Goal: Information Seeking & Learning: Learn about a topic

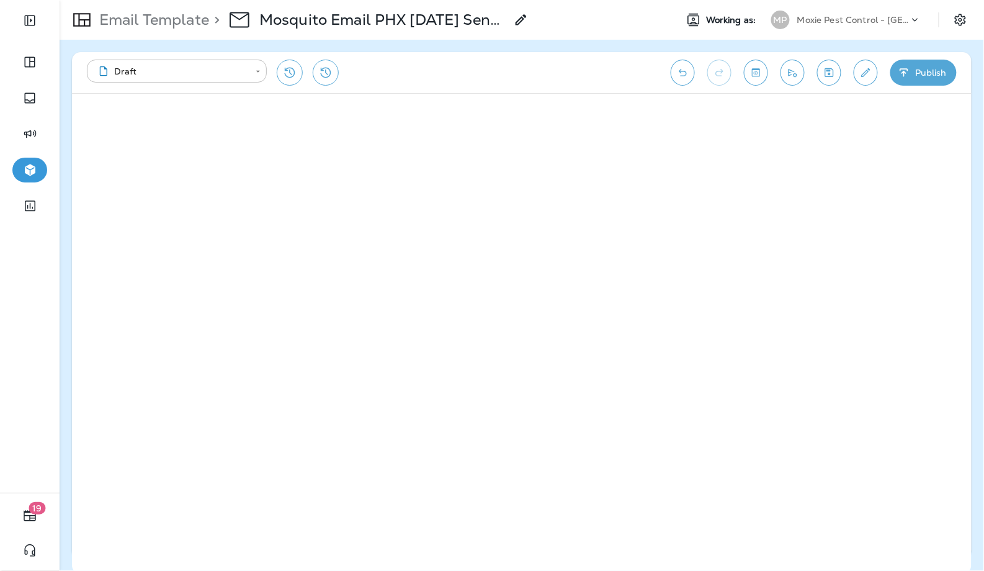
click at [858, 25] on div "Moxie Pest Control - [GEOGRAPHIC_DATA]" at bounding box center [853, 20] width 112 height 19
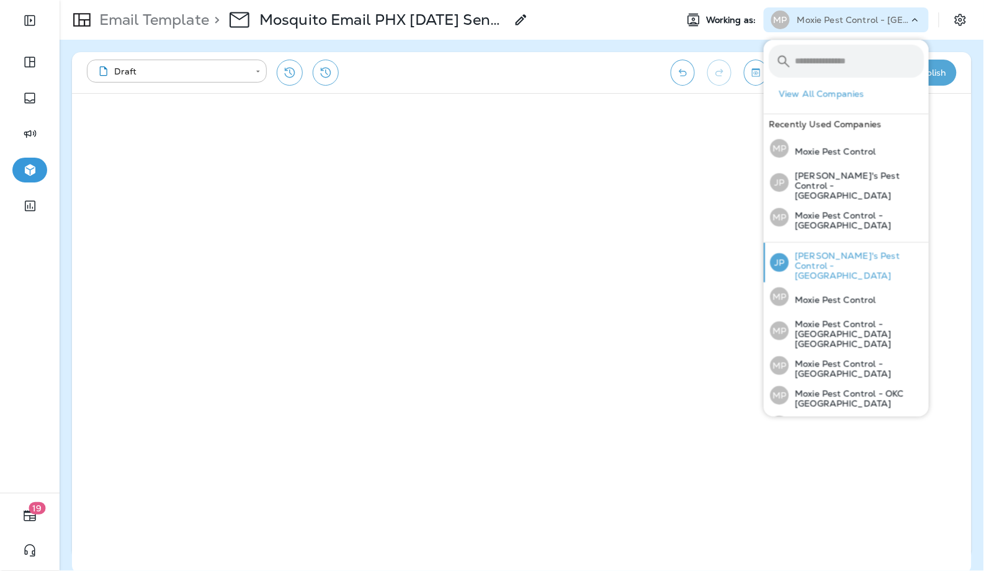
click at [842, 251] on p "[PERSON_NAME]'s Pest Control - [GEOGRAPHIC_DATA]" at bounding box center [856, 266] width 135 height 30
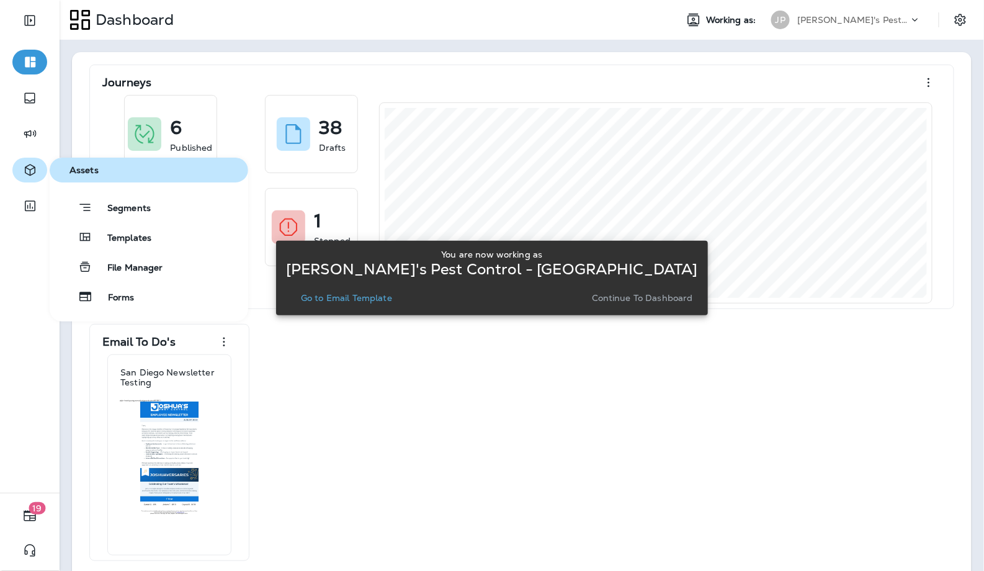
click at [33, 169] on icon "button" at bounding box center [30, 170] width 16 height 15
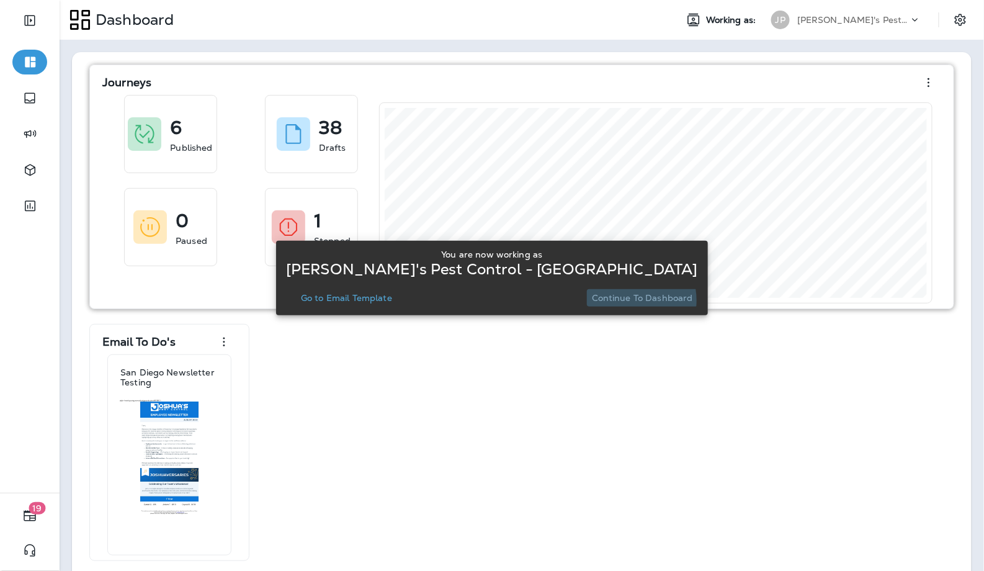
click at [592, 300] on p "Continue to Dashboard" at bounding box center [642, 298] width 101 height 10
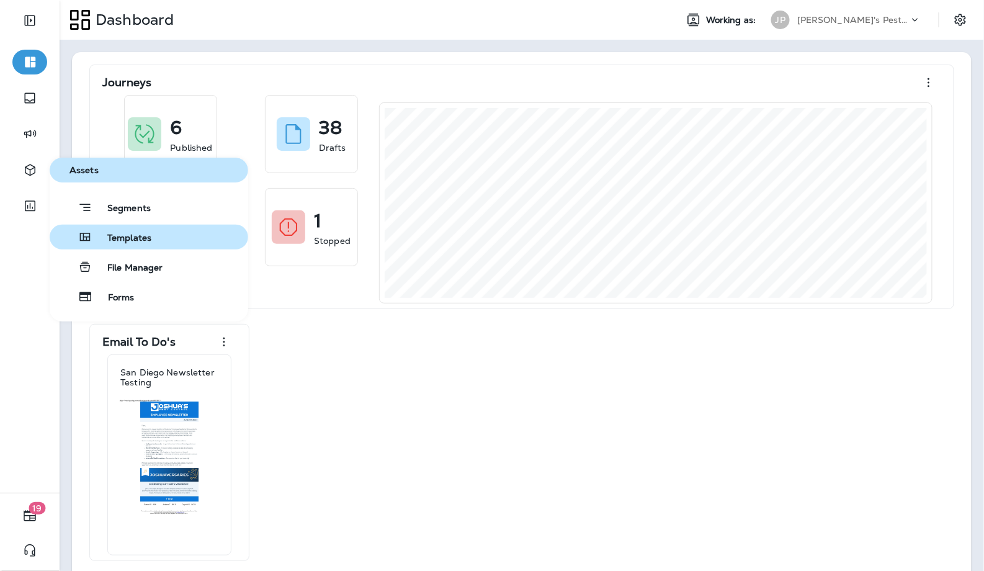
click at [139, 233] on span "Templates" at bounding box center [121, 239] width 59 height 12
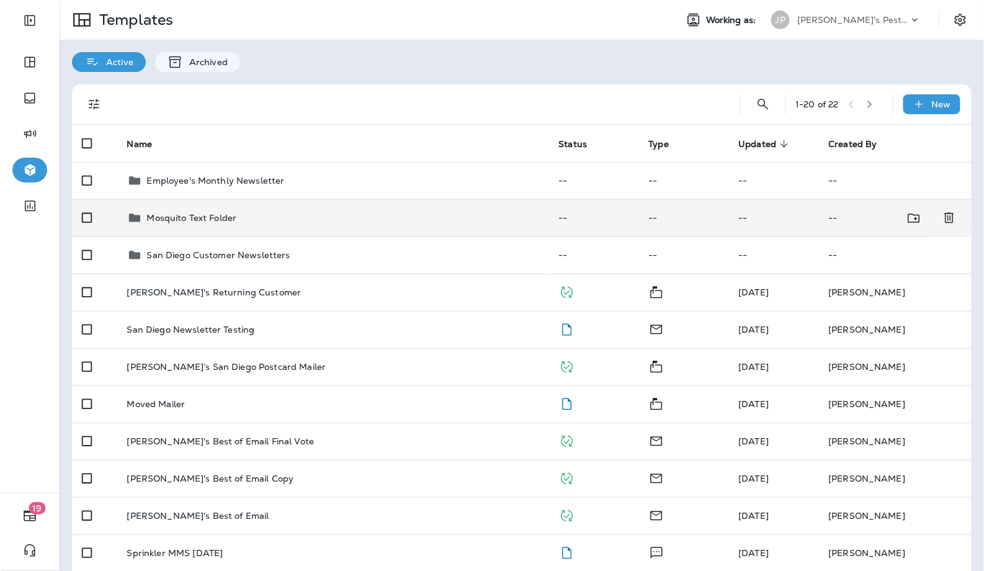
click at [228, 213] on p "Mosquito Text Folder" at bounding box center [192, 218] width 90 height 10
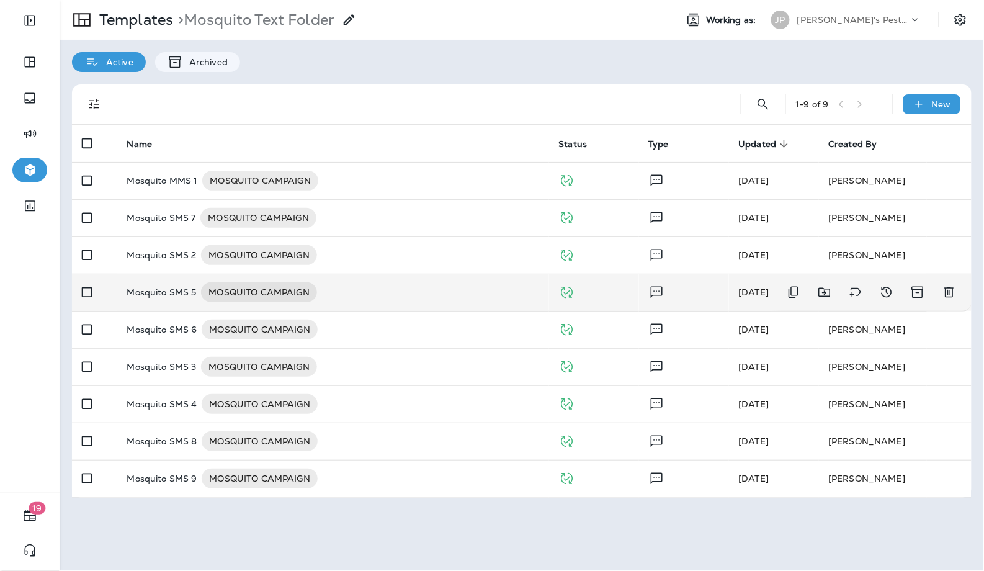
click at [357, 297] on div "Mosquito SMS 5 MOSQUITO CAMPAIGN" at bounding box center [333, 292] width 412 height 20
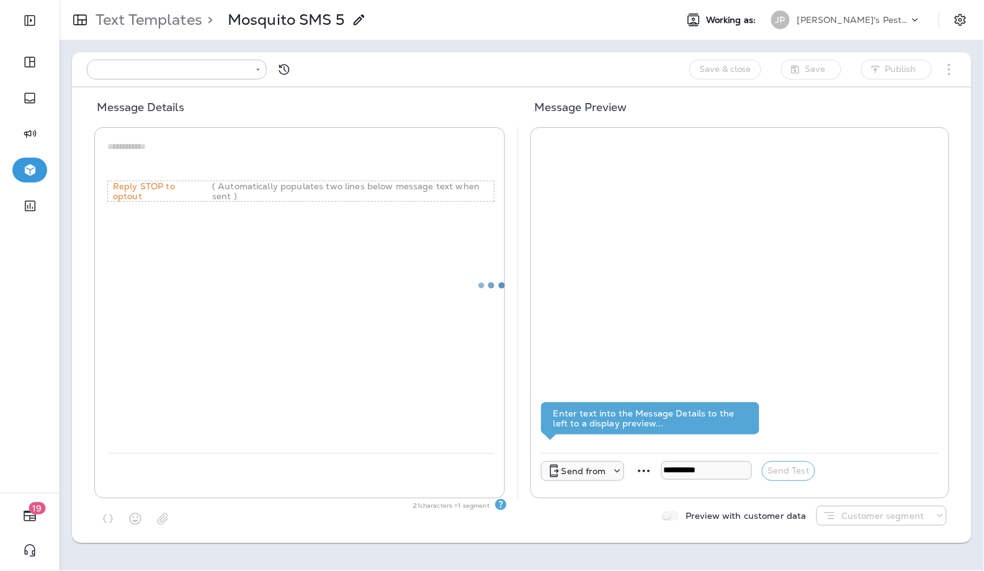
type input "**********"
type textarea "**********"
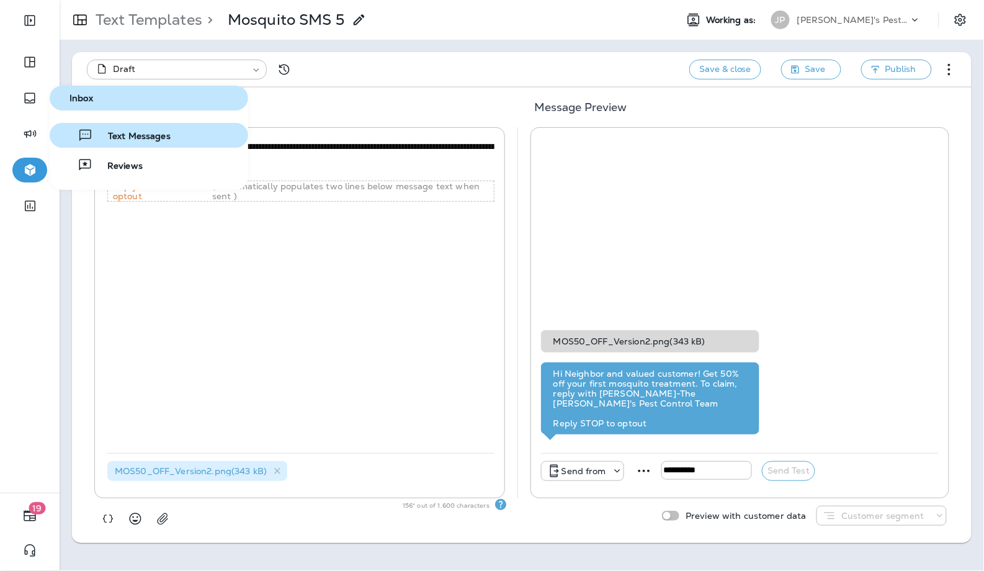
click at [129, 141] on span "Text Messages" at bounding box center [132, 137] width 78 height 12
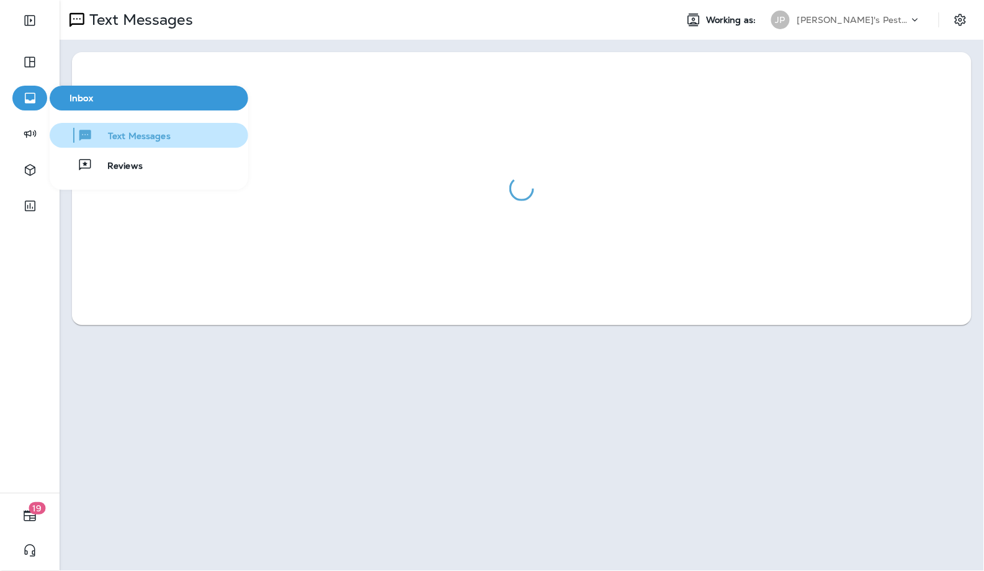
click at [110, 141] on span "Text Messages" at bounding box center [132, 137] width 78 height 12
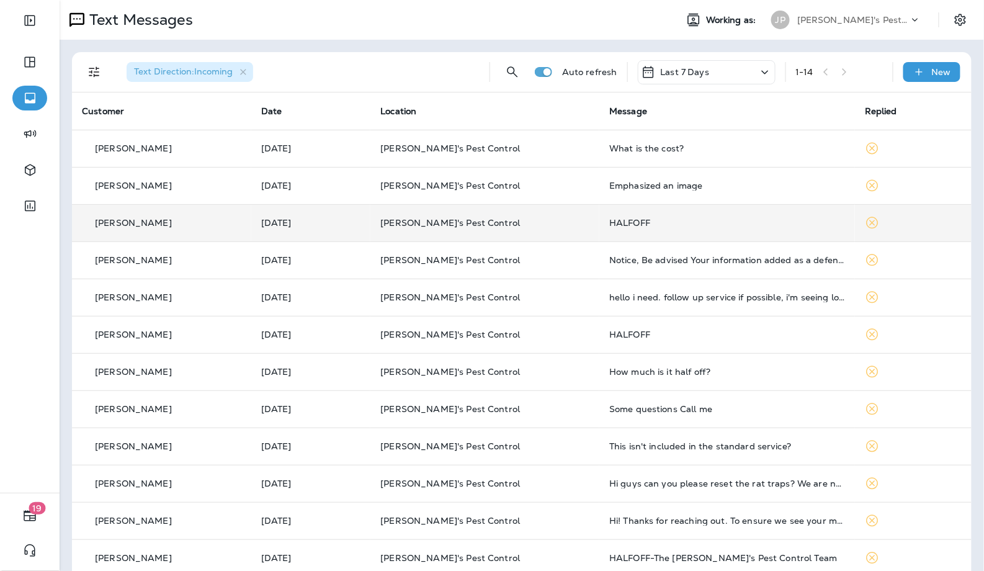
click at [646, 217] on td "HALFOFF" at bounding box center [727, 222] width 256 height 37
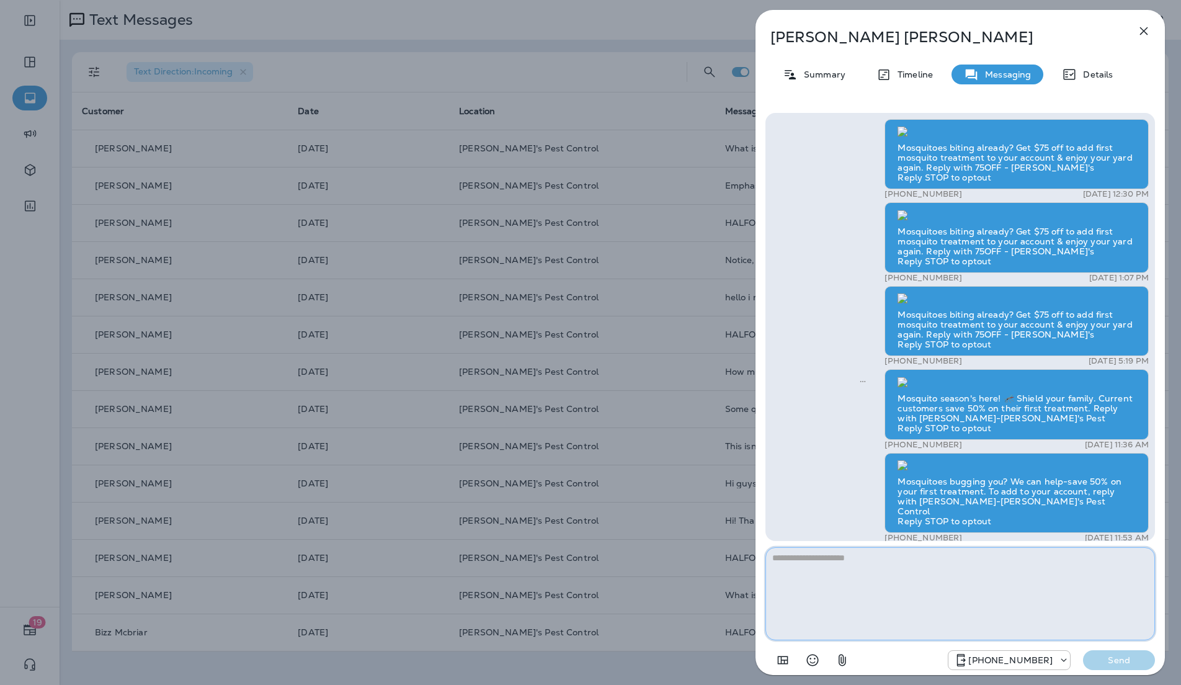
scroll to position [-537, 0]
click at [983, 30] on icon "button" at bounding box center [1144, 31] width 15 height 15
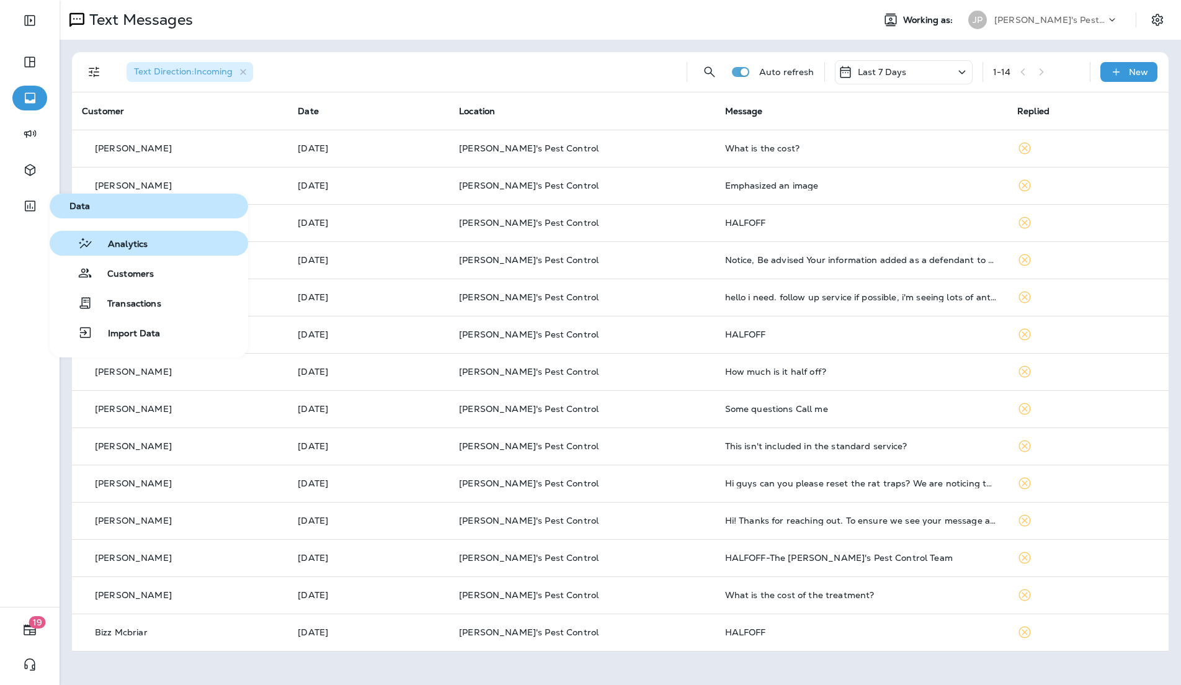
click at [96, 239] on span "Analytics" at bounding box center [120, 245] width 55 height 12
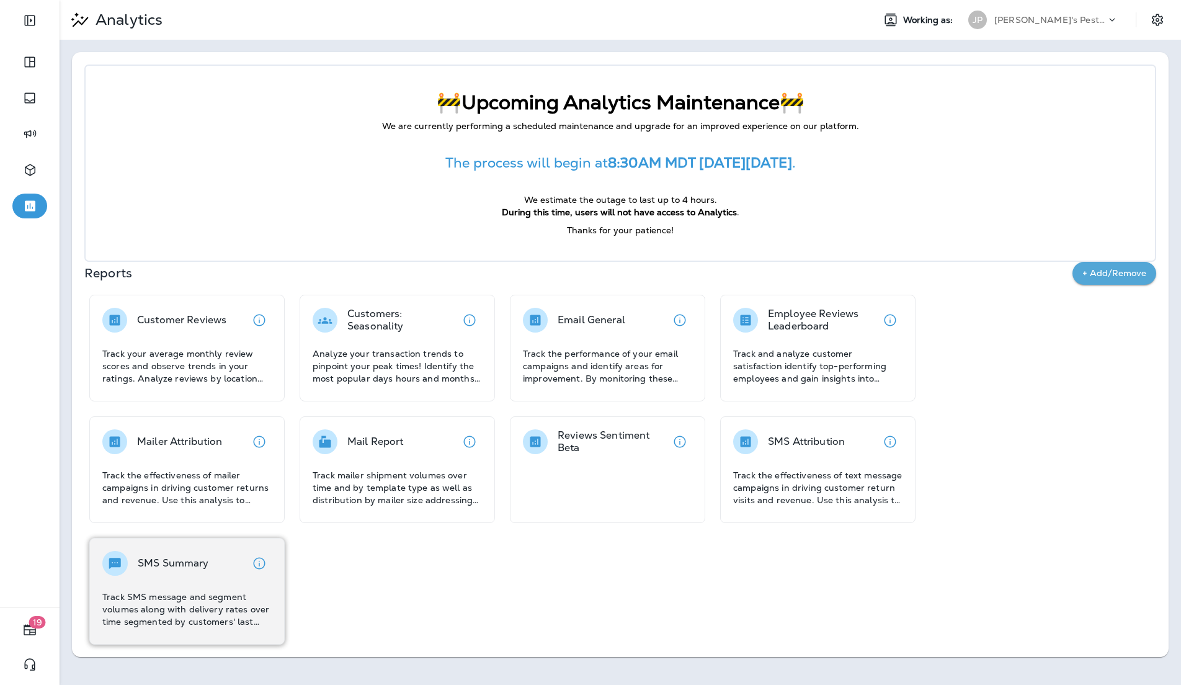
click at [188, 570] on p "Track SMS message and segment volumes along with delivery rates over time segme…" at bounding box center [186, 609] width 169 height 37
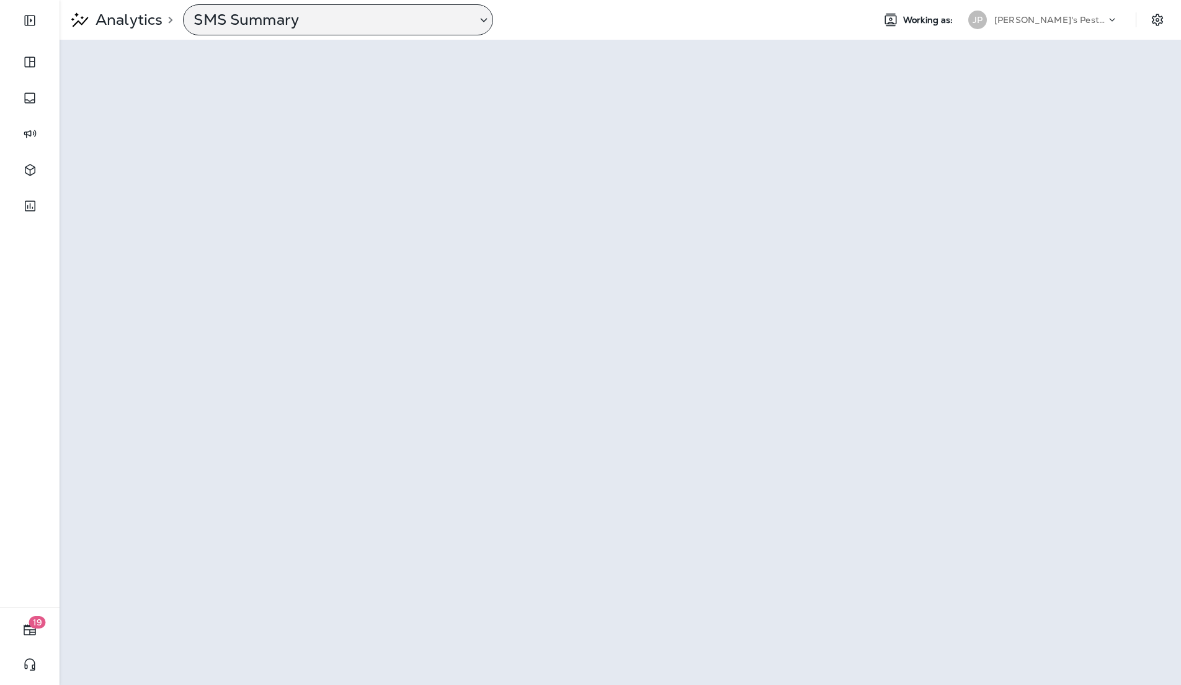
click at [255, 22] on p "SMS Summary" at bounding box center [330, 20] width 273 height 19
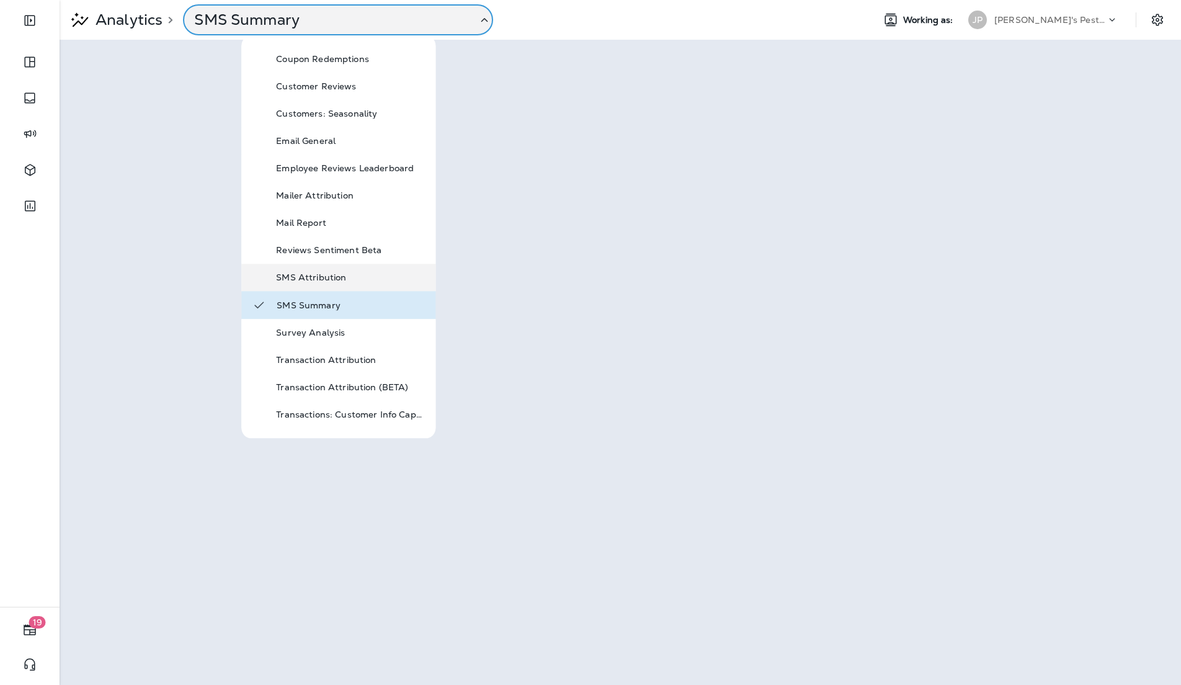
click at [329, 275] on p "SMS Attribution" at bounding box center [350, 277] width 149 height 10
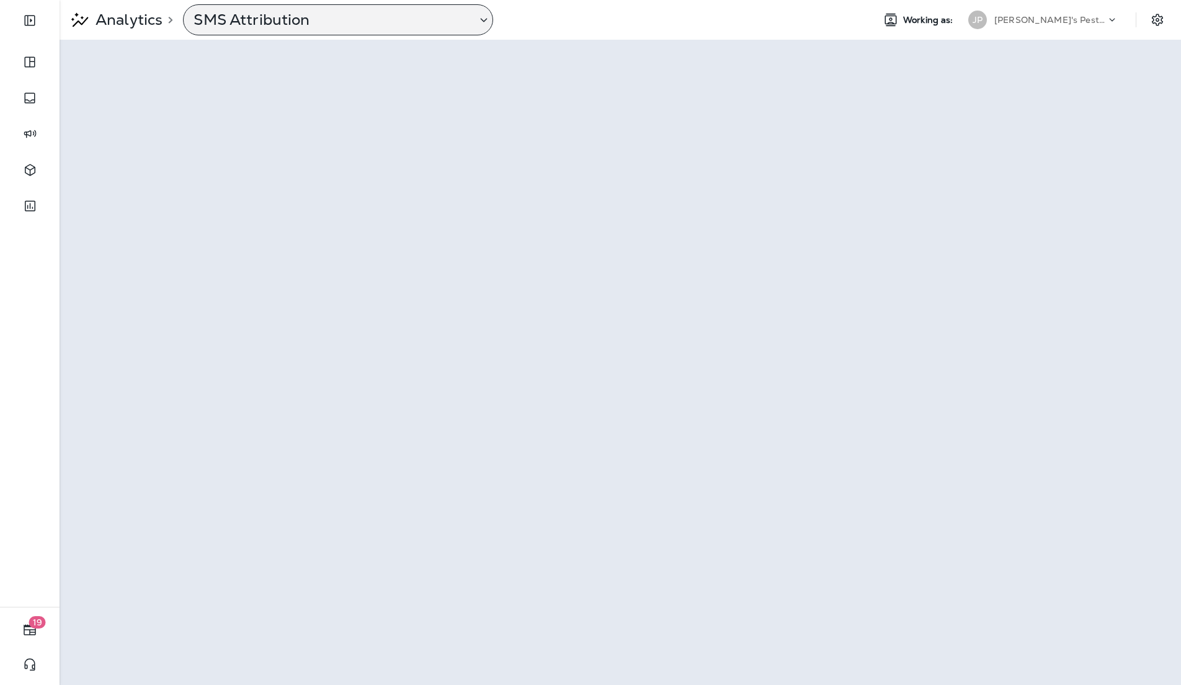
click at [343, 30] on div "SMS Attribution" at bounding box center [338, 19] width 310 height 31
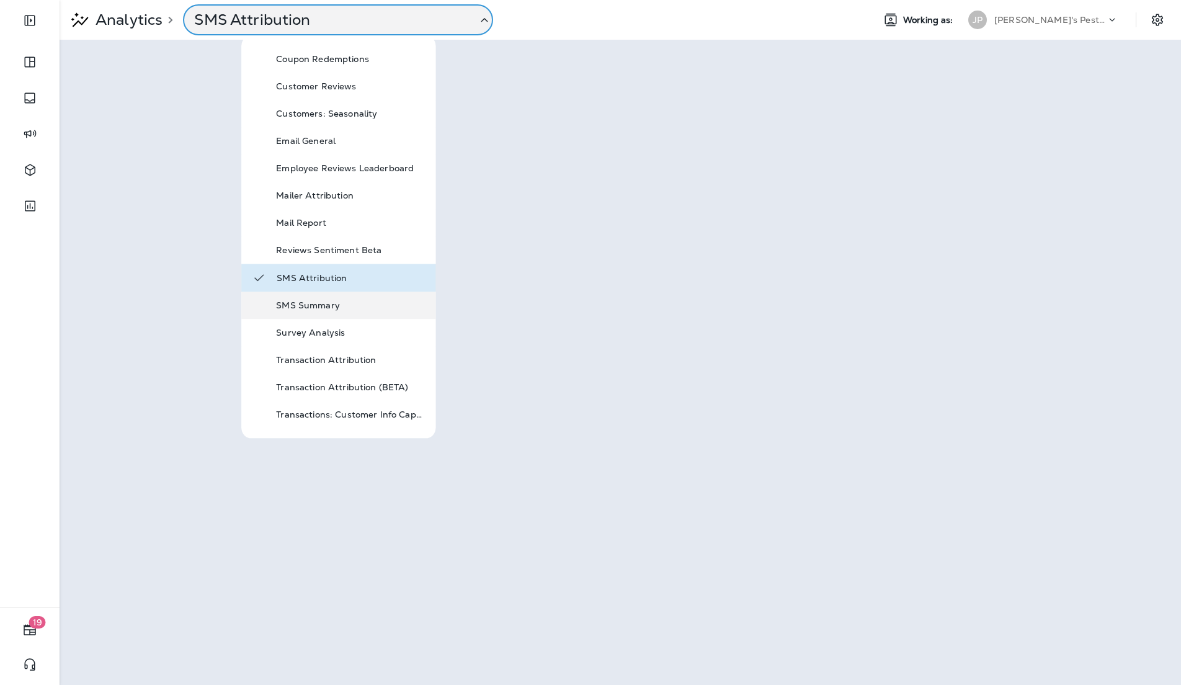
click at [316, 315] on div "SMS Summary" at bounding box center [338, 305] width 194 height 27
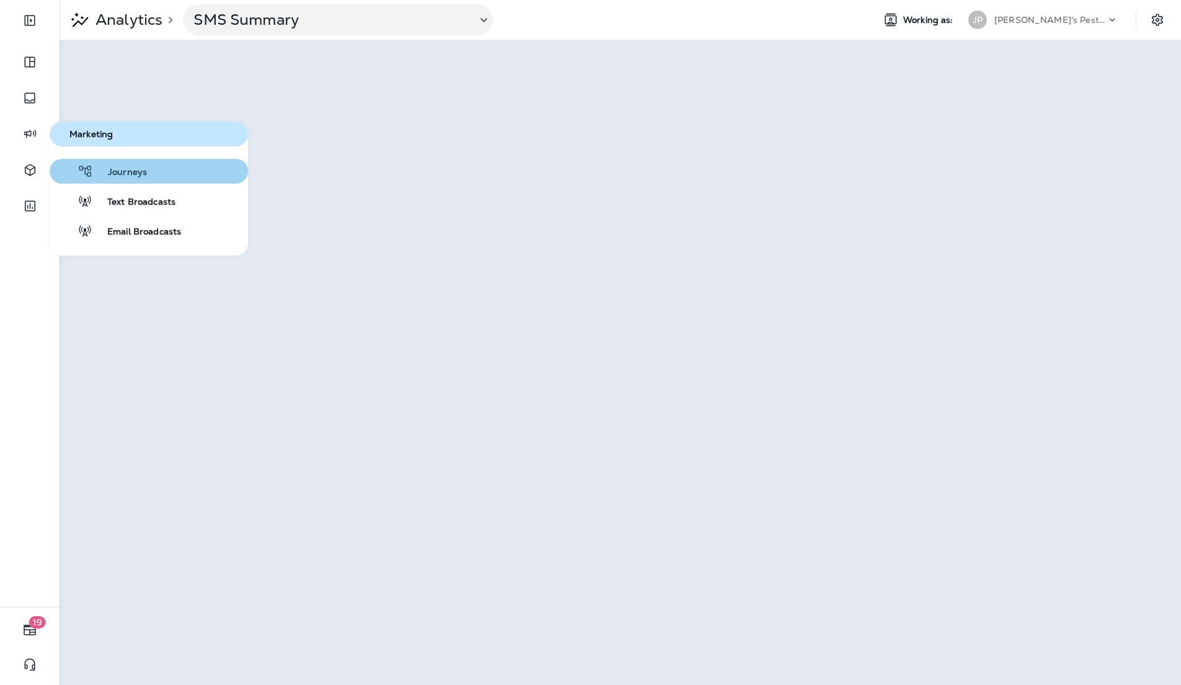
click at [155, 169] on button "Journeys" at bounding box center [149, 171] width 199 height 25
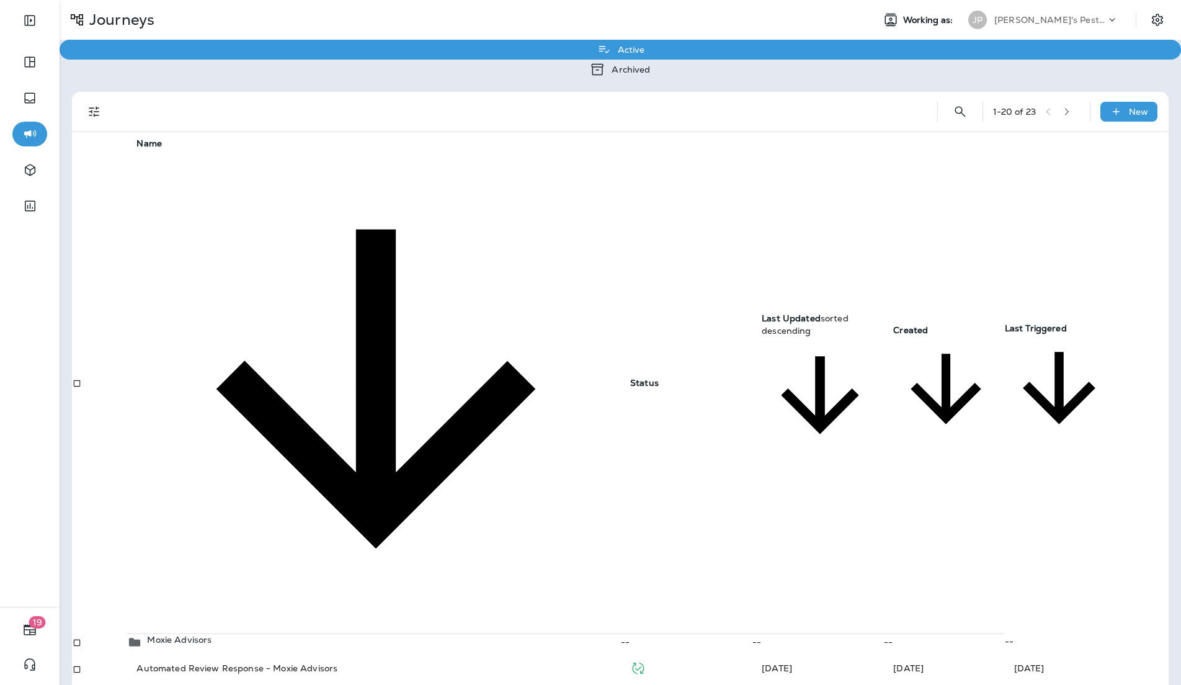
click at [181, 570] on td "Moxie Advisors" at bounding box center [374, 641] width 494 height 17
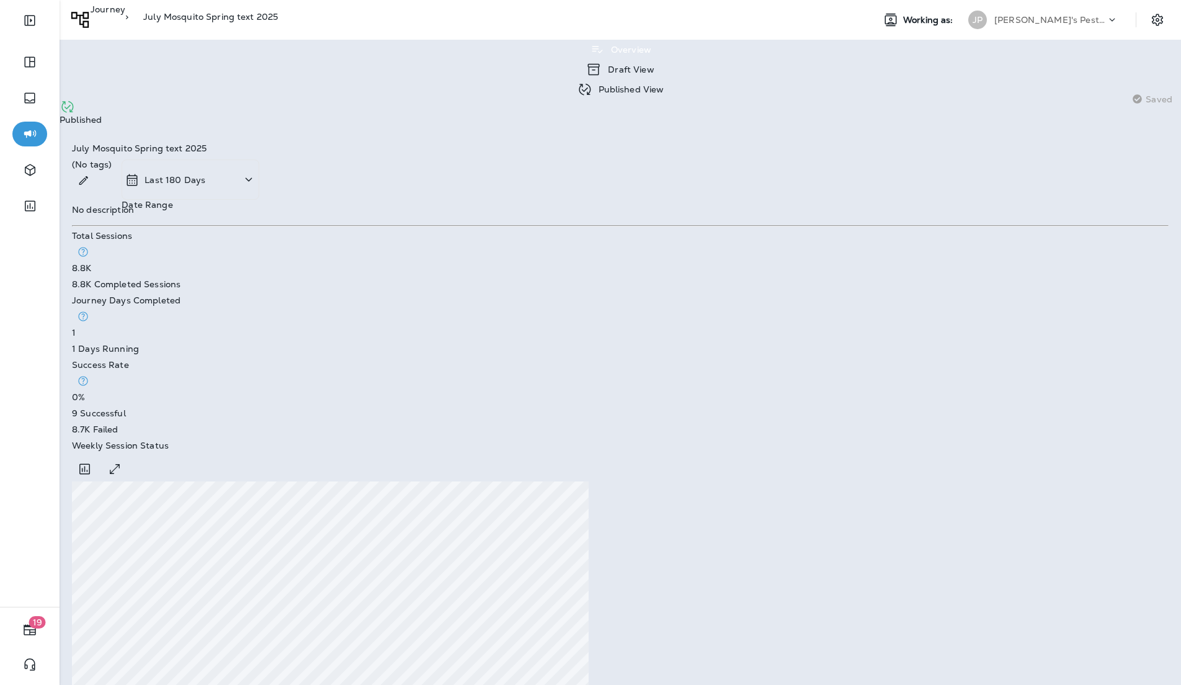
click at [592, 84] on p "Published View" at bounding box center [628, 89] width 72 height 10
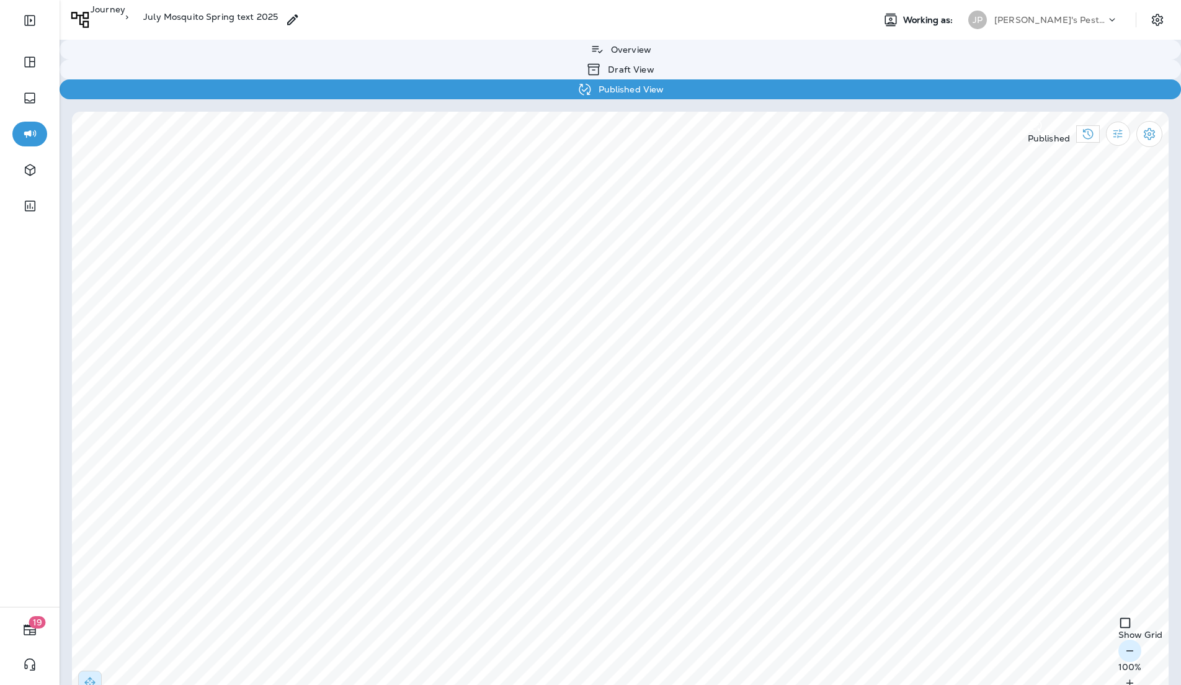
click at [983, 570] on icon "button" at bounding box center [1130, 651] width 13 height 12
click at [983, 570] on button "button" at bounding box center [1130, 683] width 23 height 22
click at [983, 570] on icon "button" at bounding box center [1130, 683] width 13 height 12
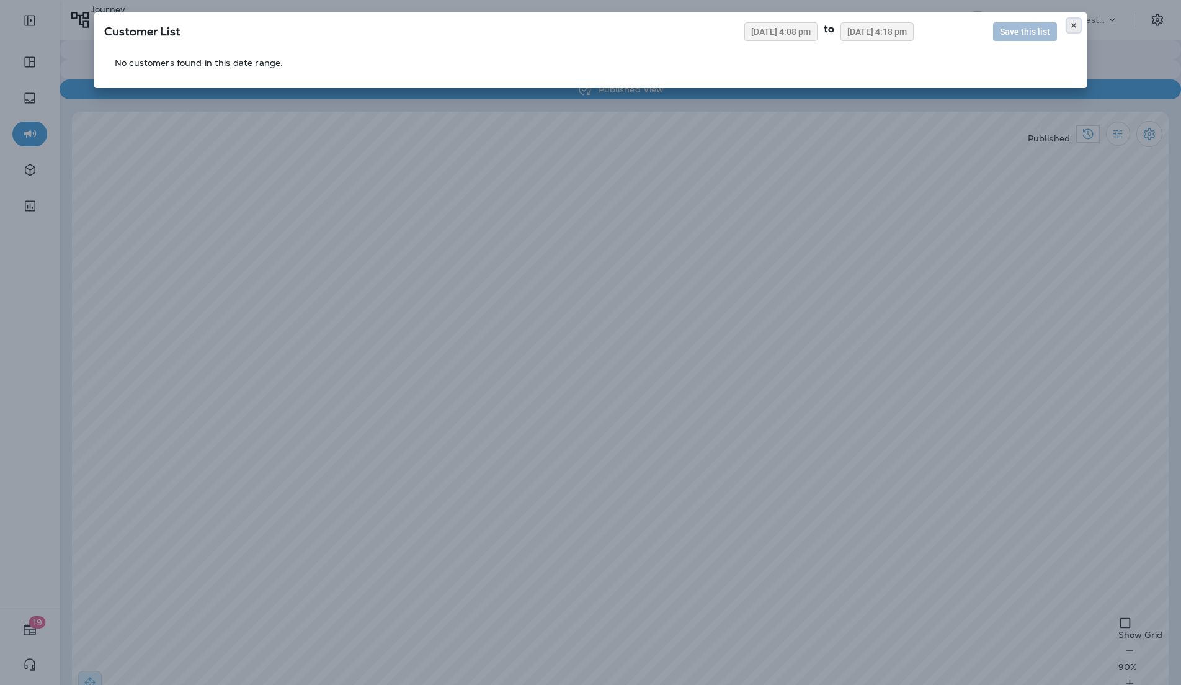
click at [983, 24] on icon at bounding box center [1073, 25] width 7 height 7
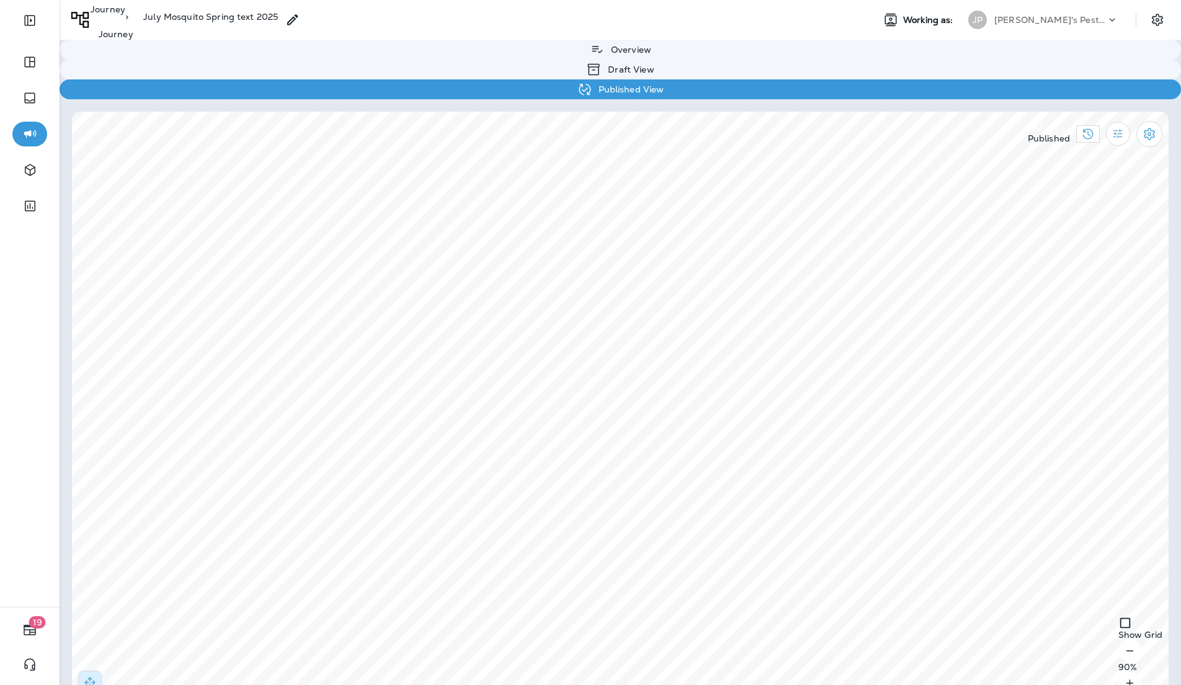
click at [125, 24] on p "Journey" at bounding box center [108, 16] width 35 height 25
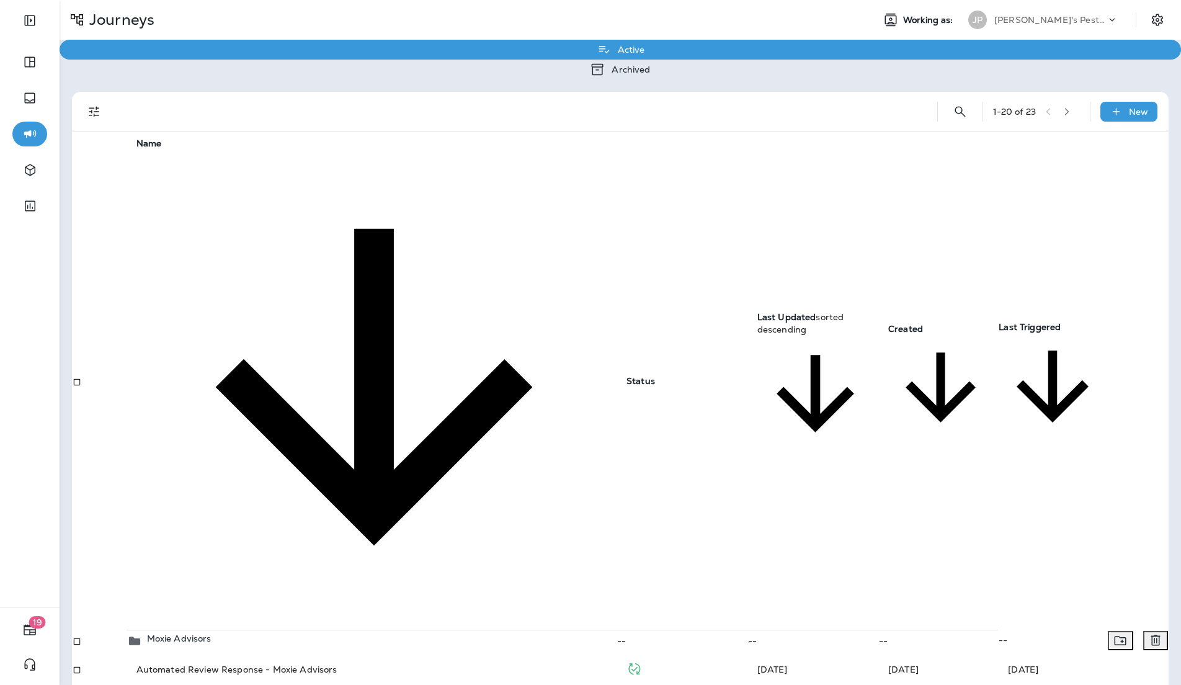
click at [195, 570] on p "Moxie Advisors" at bounding box center [179, 638] width 65 height 10
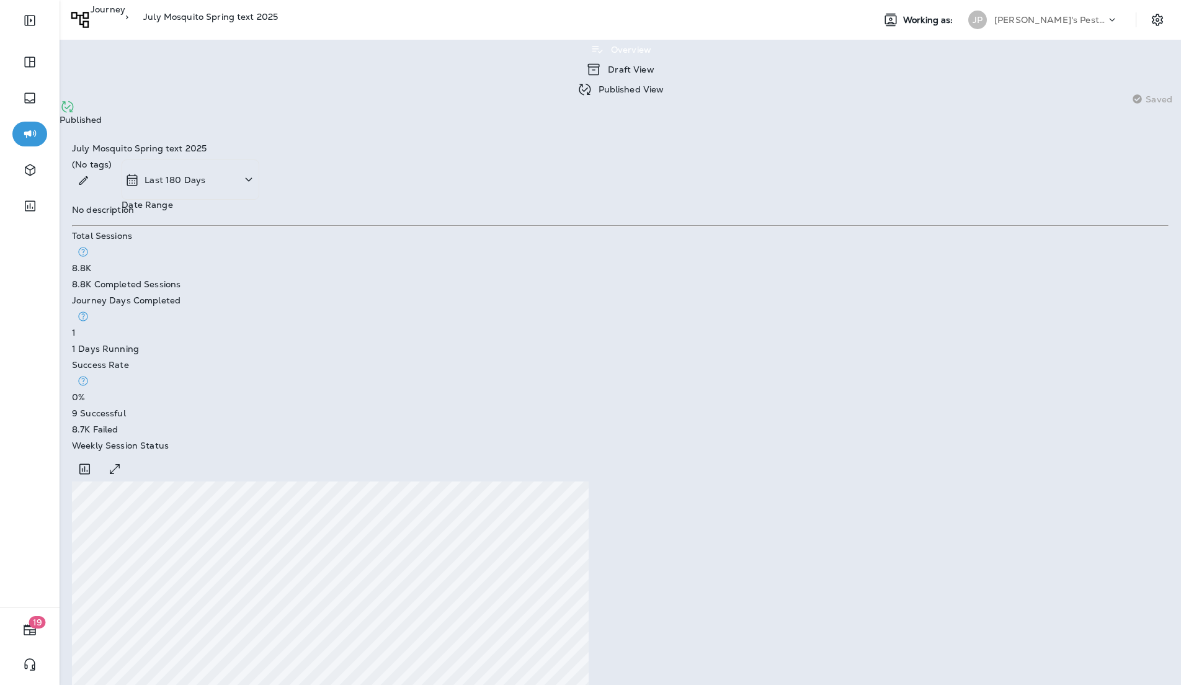
click at [592, 84] on p "Published View" at bounding box center [628, 89] width 72 height 10
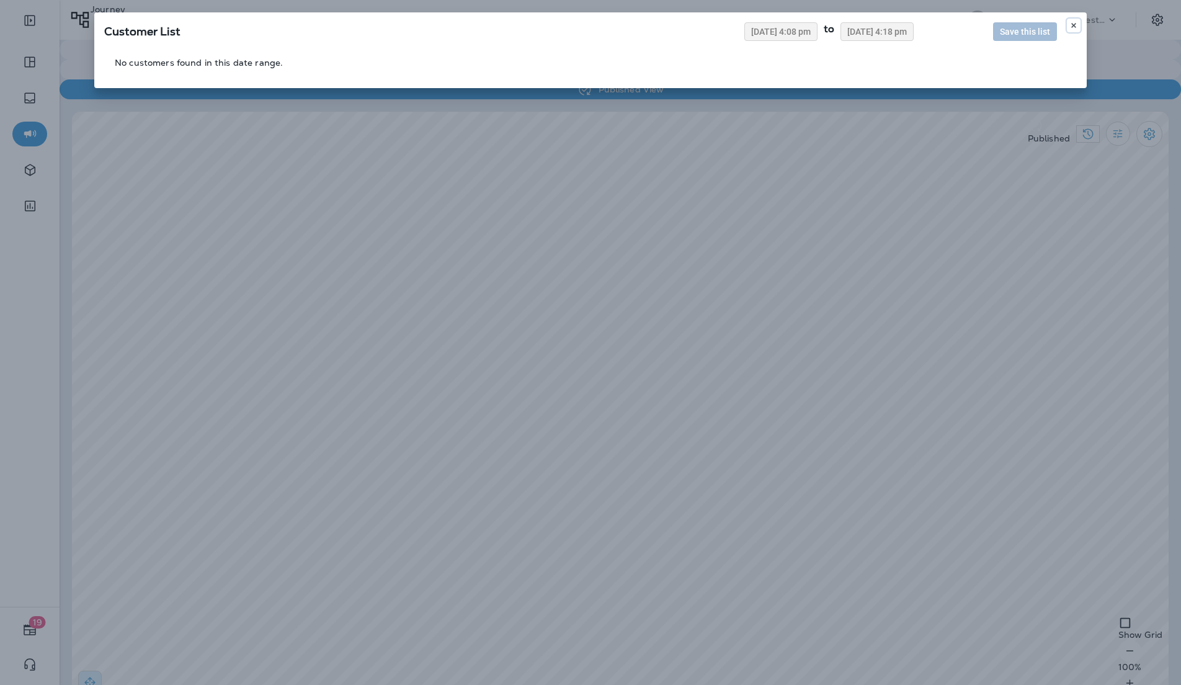
click at [983, 23] on icon at bounding box center [1073, 25] width 7 height 7
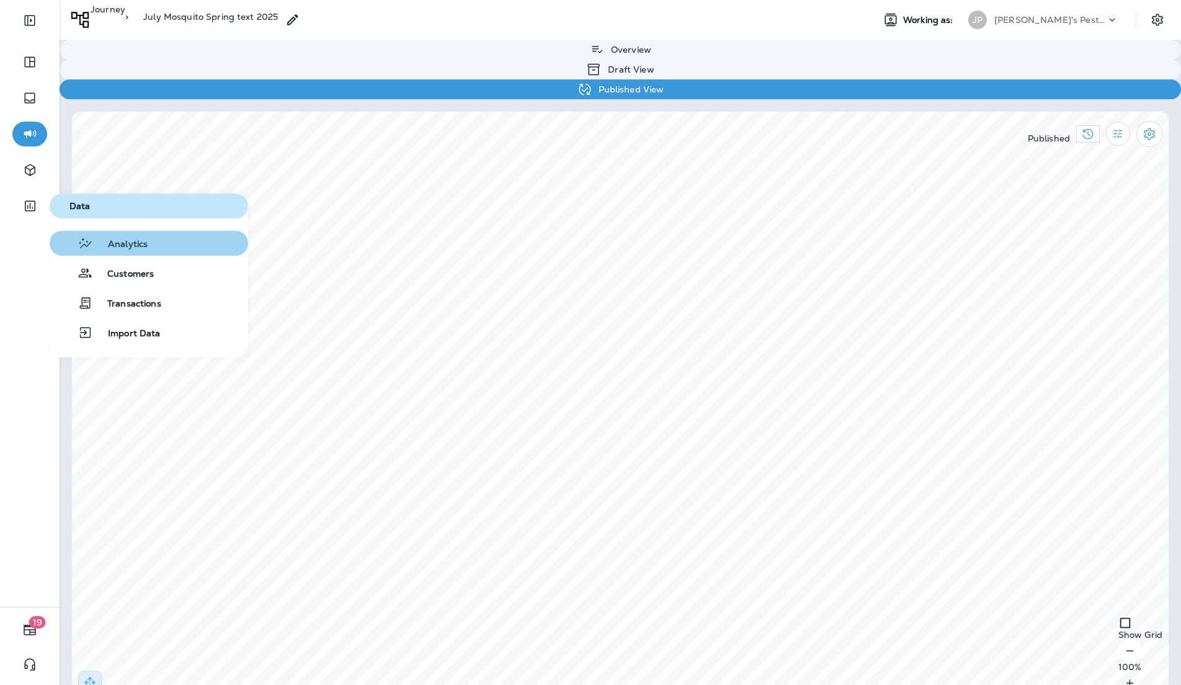
click at [122, 242] on span "Analytics" at bounding box center [120, 245] width 55 height 12
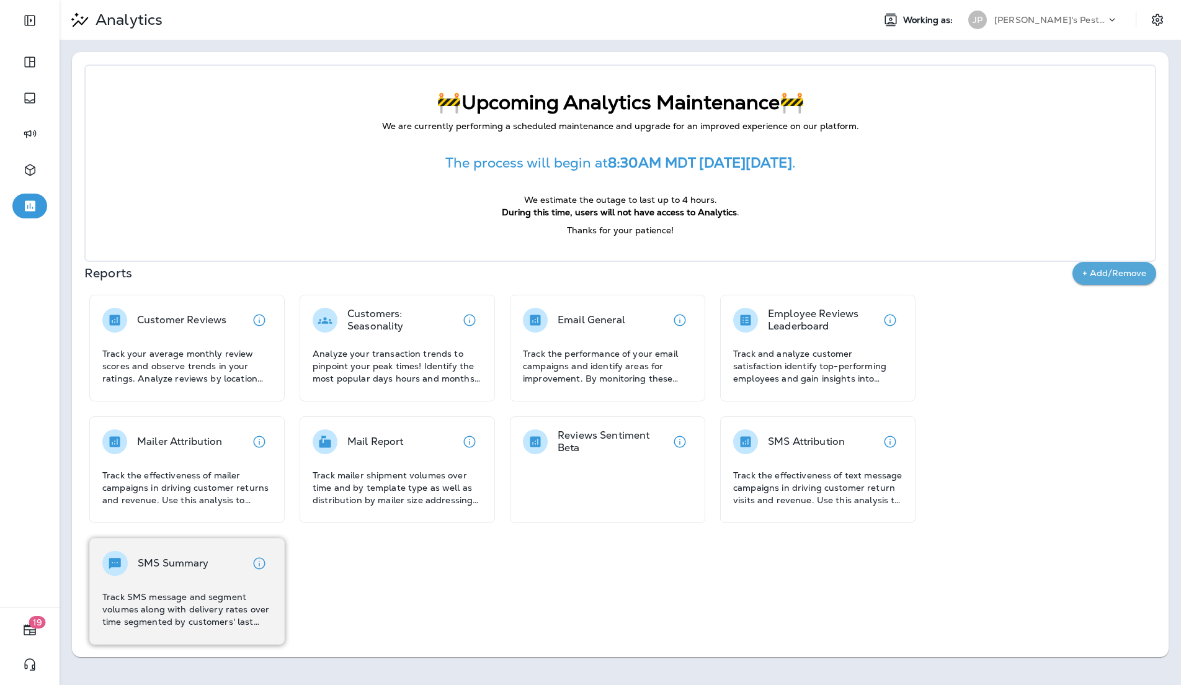
click at [193, 560] on p "SMS Summary" at bounding box center [173, 563] width 71 height 12
